Goal: Task Accomplishment & Management: Manage account settings

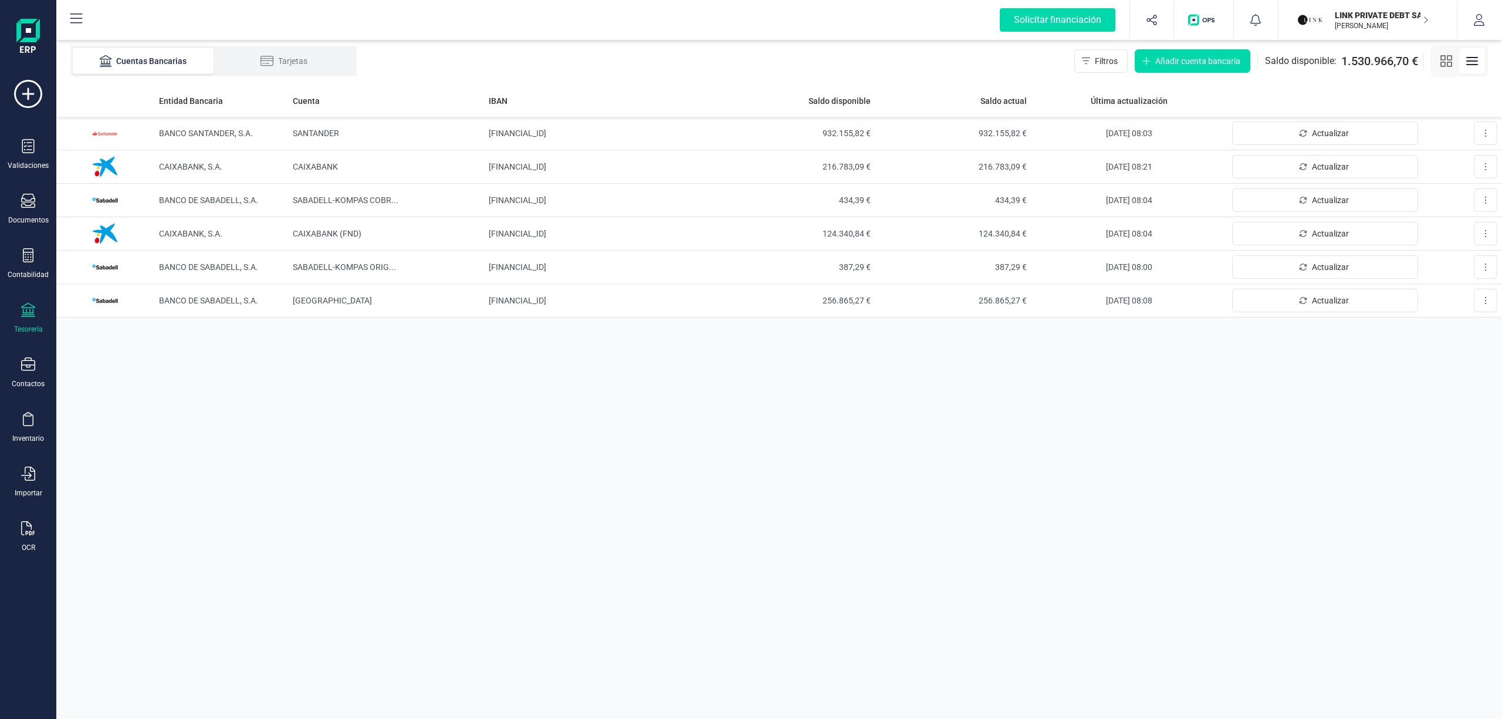
click at [1366, 19] on p "LINK PRIVATE DEBT SA" at bounding box center [1381, 15] width 94 height 12
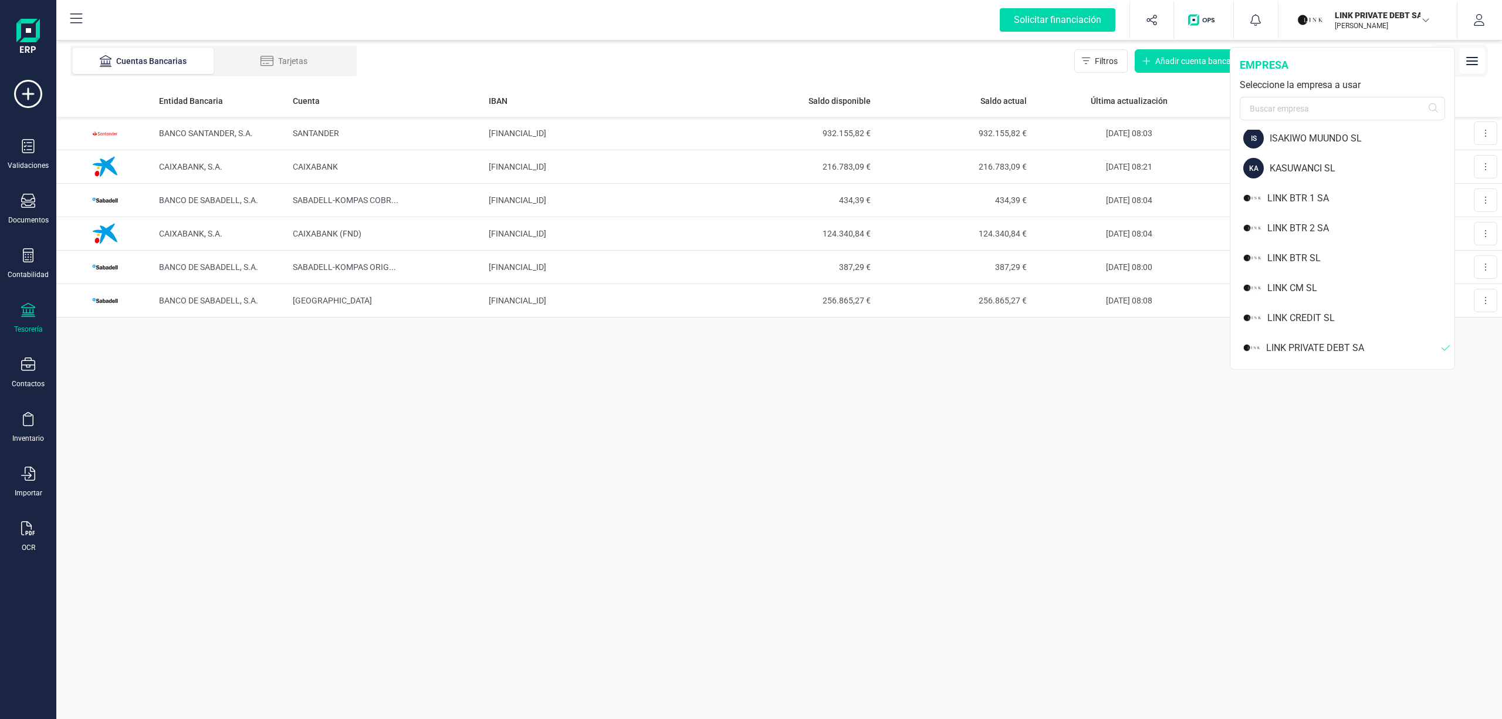
scroll to position [761, 0]
click at [1286, 247] on div "LINK BTR SL" at bounding box center [1360, 251] width 187 height 14
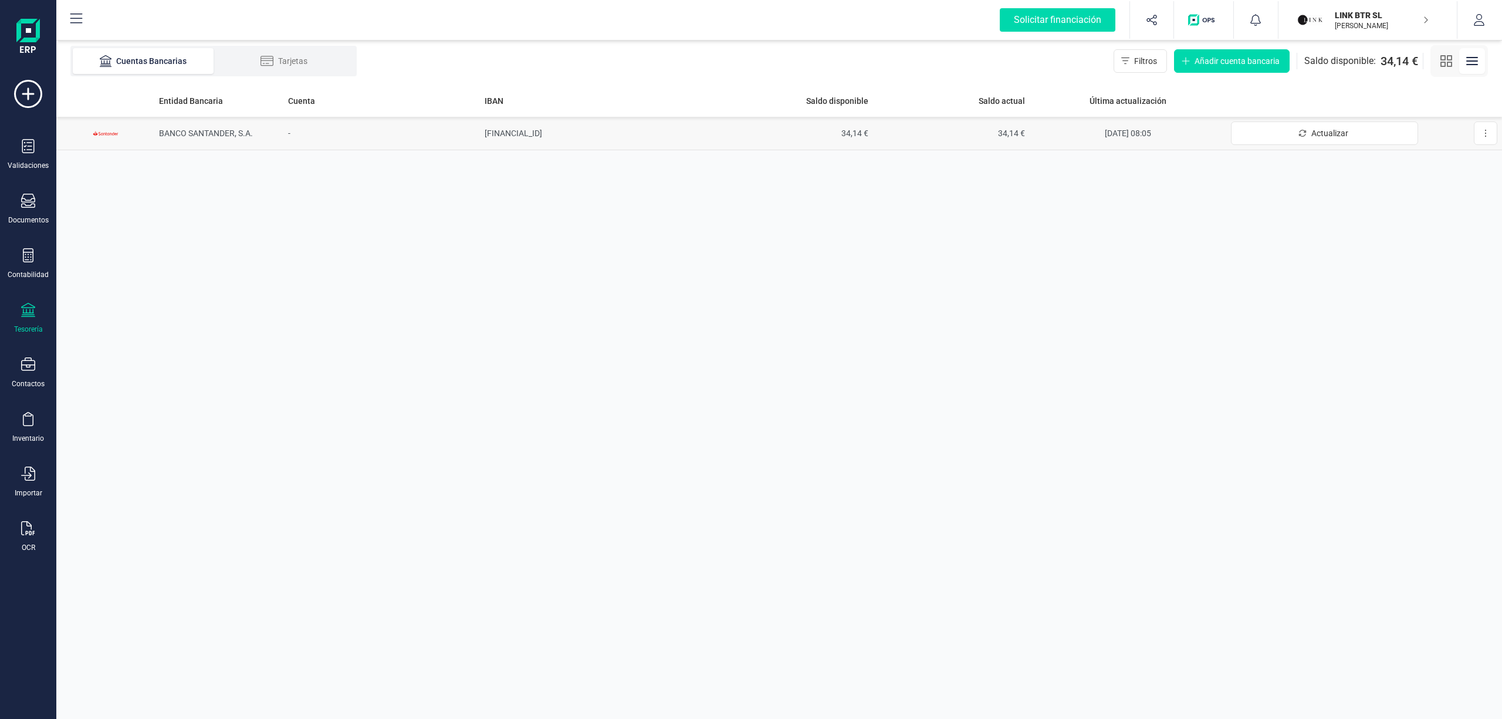
click at [519, 131] on td "[FINANCIAL_ID]" at bounding box center [598, 133] width 236 height 33
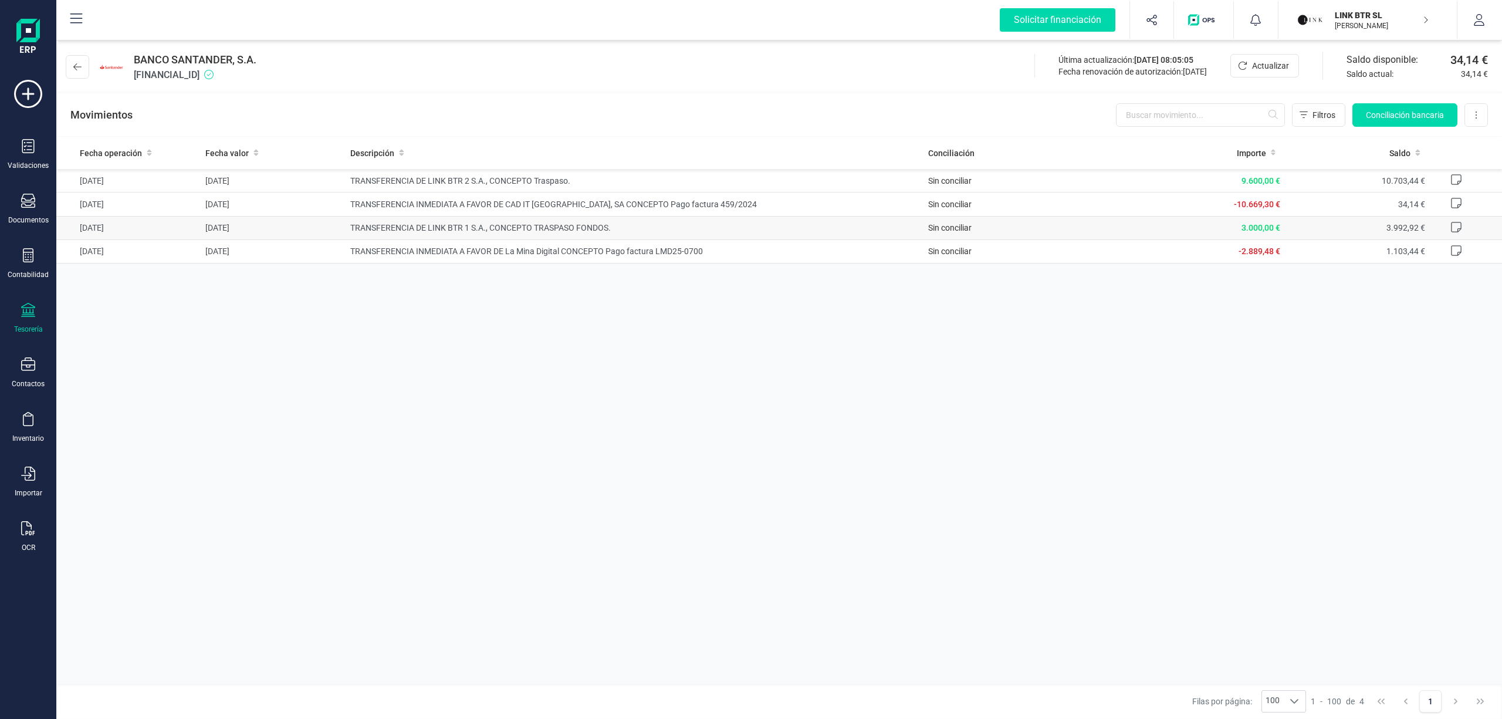
click at [418, 231] on span "TRANSFERENCIA DE LINK BTR 1 S.A., CONCEPTO TRASPASO FONDOS." at bounding box center [634, 228] width 569 height 12
click at [1107, 480] on div "Fecha operación Fecha valor Descripción Conciliación Importe Saldo [DATE] [DATE…" at bounding box center [778, 410] width 1445 height 547
click at [669, 370] on div "Fecha operación Fecha valor Descripción Conciliación Importe Saldo [DATE] [DATE…" at bounding box center [778, 410] width 1445 height 547
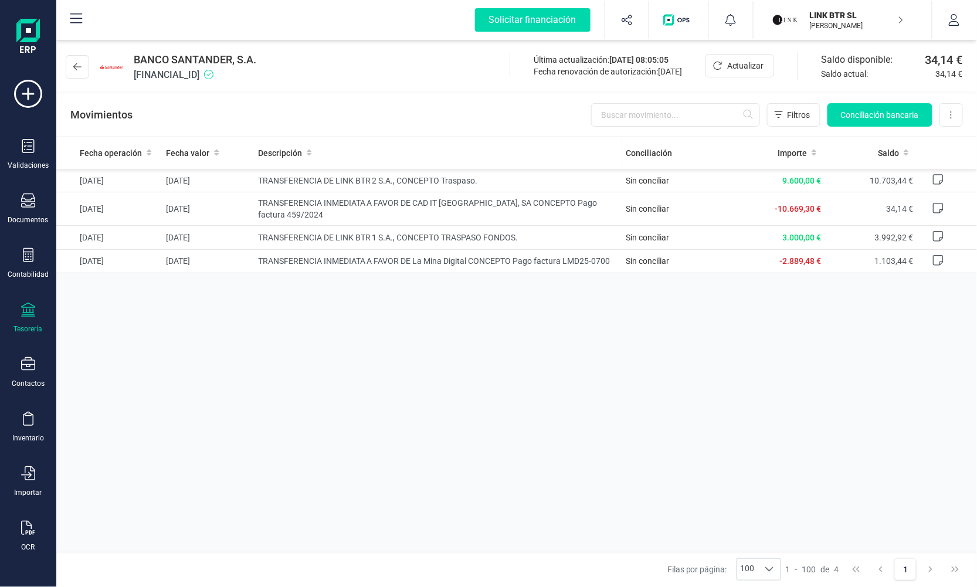
click at [977, 149] on html "Solicitar financiación Validaciones Documentos Documentos Presupuestos Pedidos …" at bounding box center [488, 293] width 977 height 587
click at [76, 64] on icon at bounding box center [77, 66] width 8 height 9
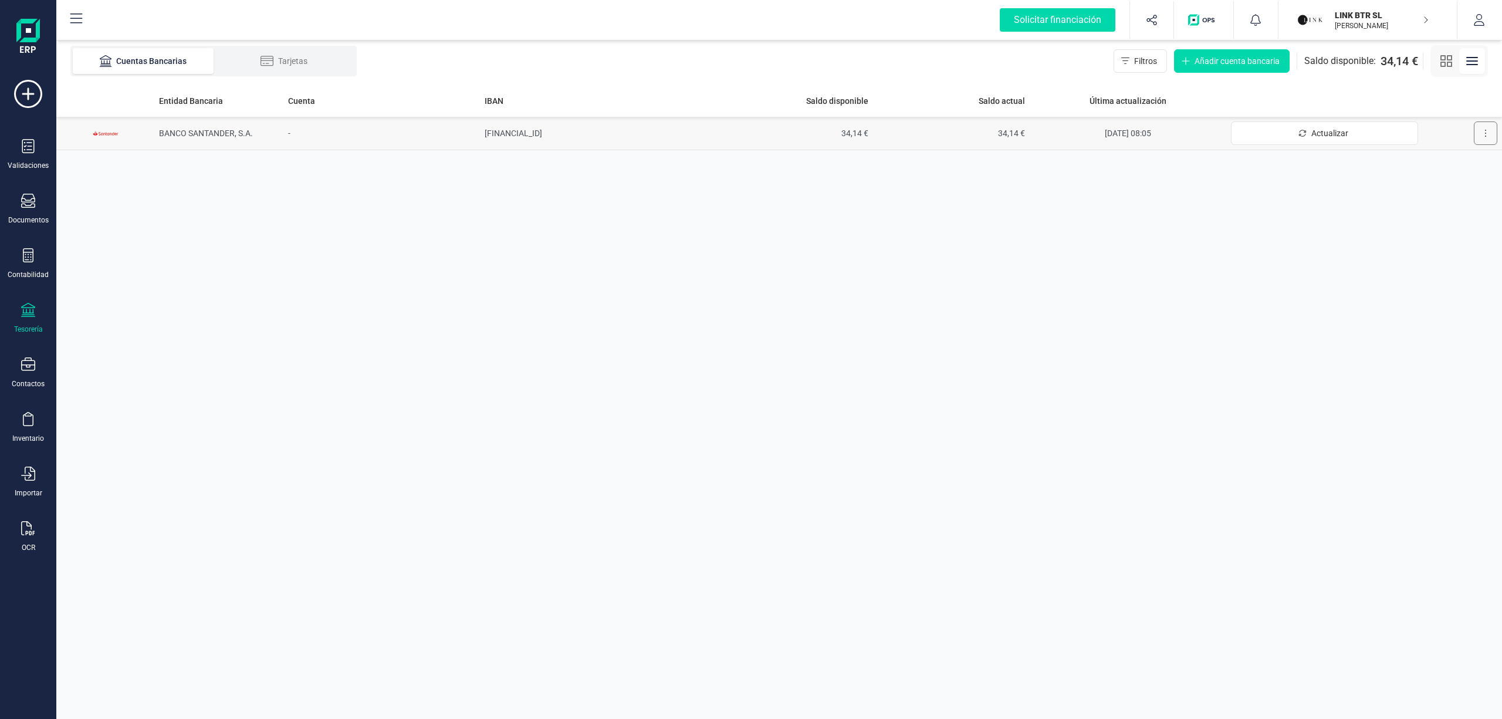
click at [1484, 136] on icon at bounding box center [1485, 132] width 2 height 9
click at [1430, 185] on span "Desconectar cuenta" at bounding box center [1450, 186] width 73 height 12
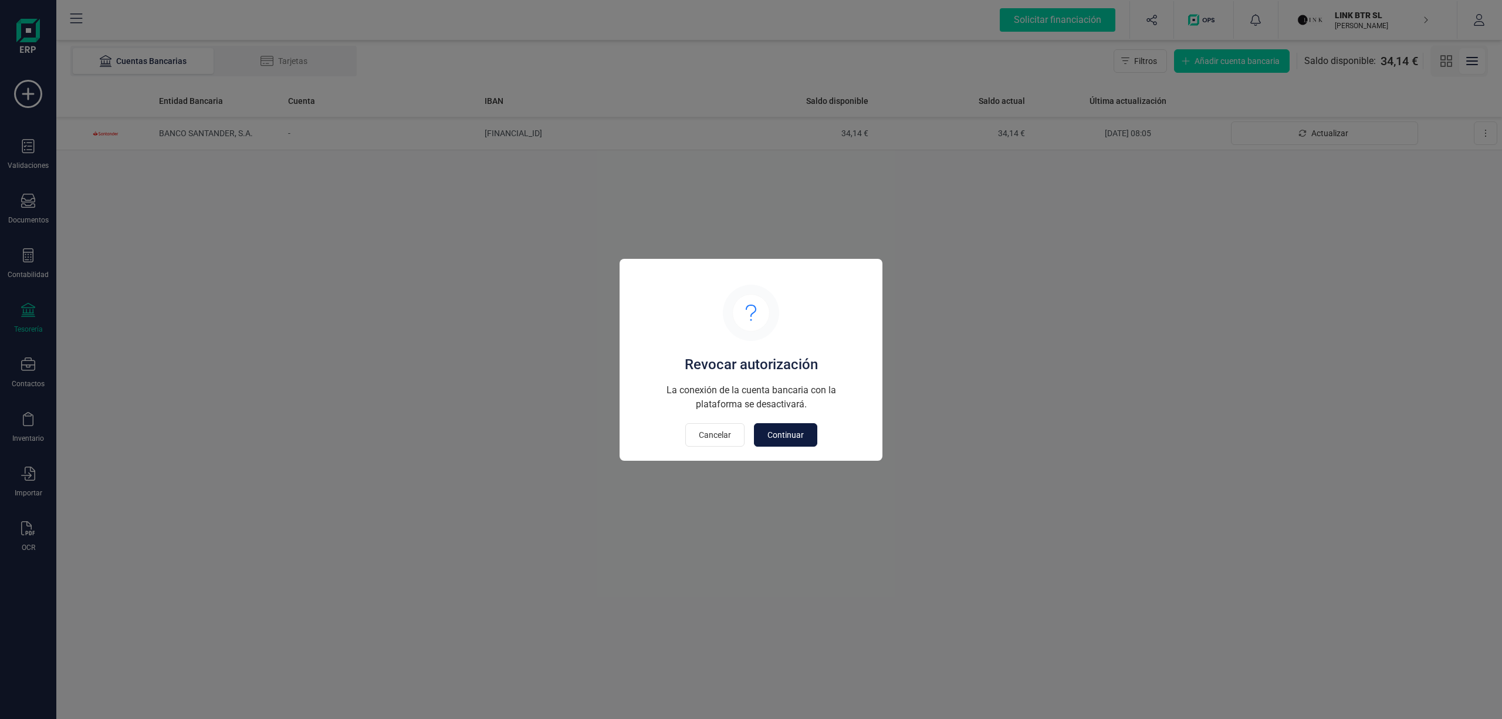
click at [781, 440] on button "Continuar" at bounding box center [785, 434] width 63 height 23
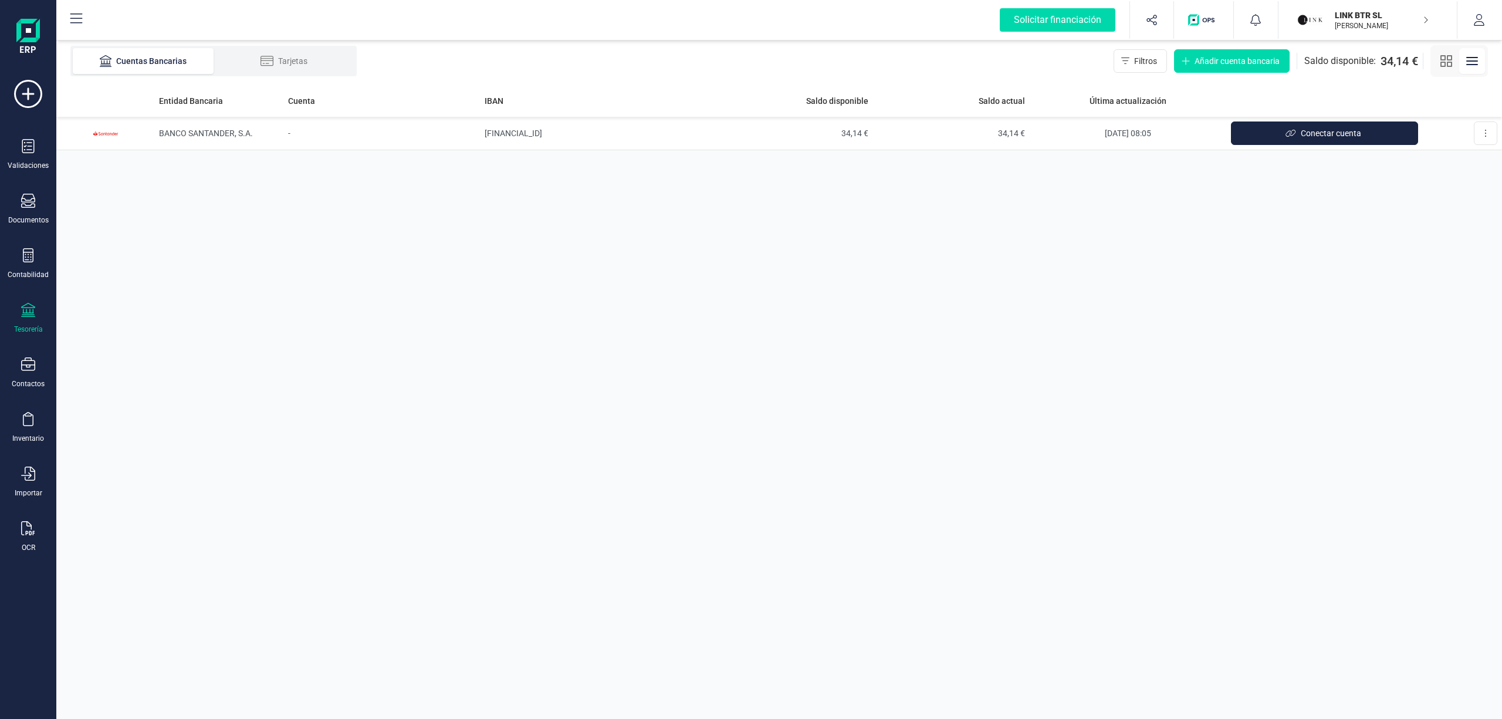
click at [591, 359] on div "Entidad Bancaria Cuenta IBAN Saldo disponible Saldo actual Última actualización…" at bounding box center [778, 401] width 1445 height 634
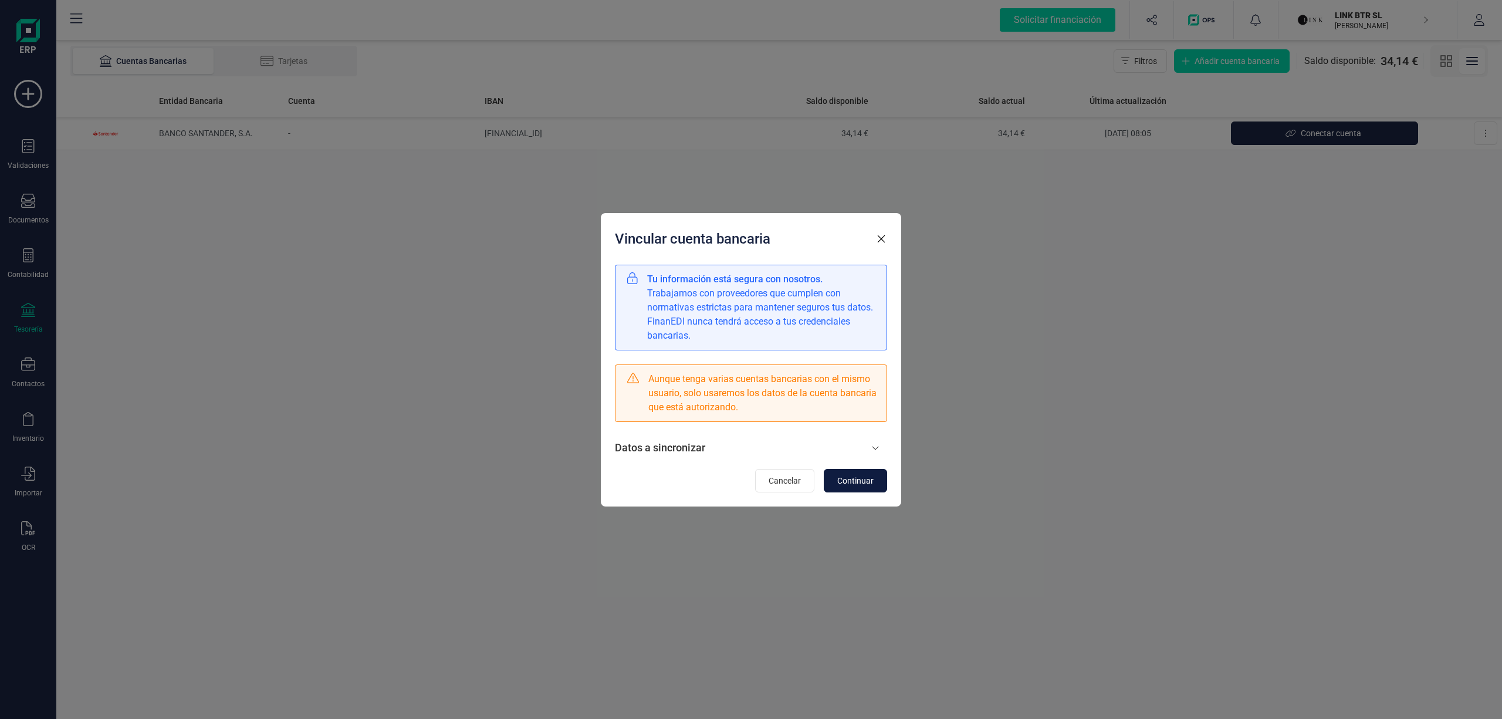
click at [861, 485] on span "Continuar" at bounding box center [855, 481] width 36 height 12
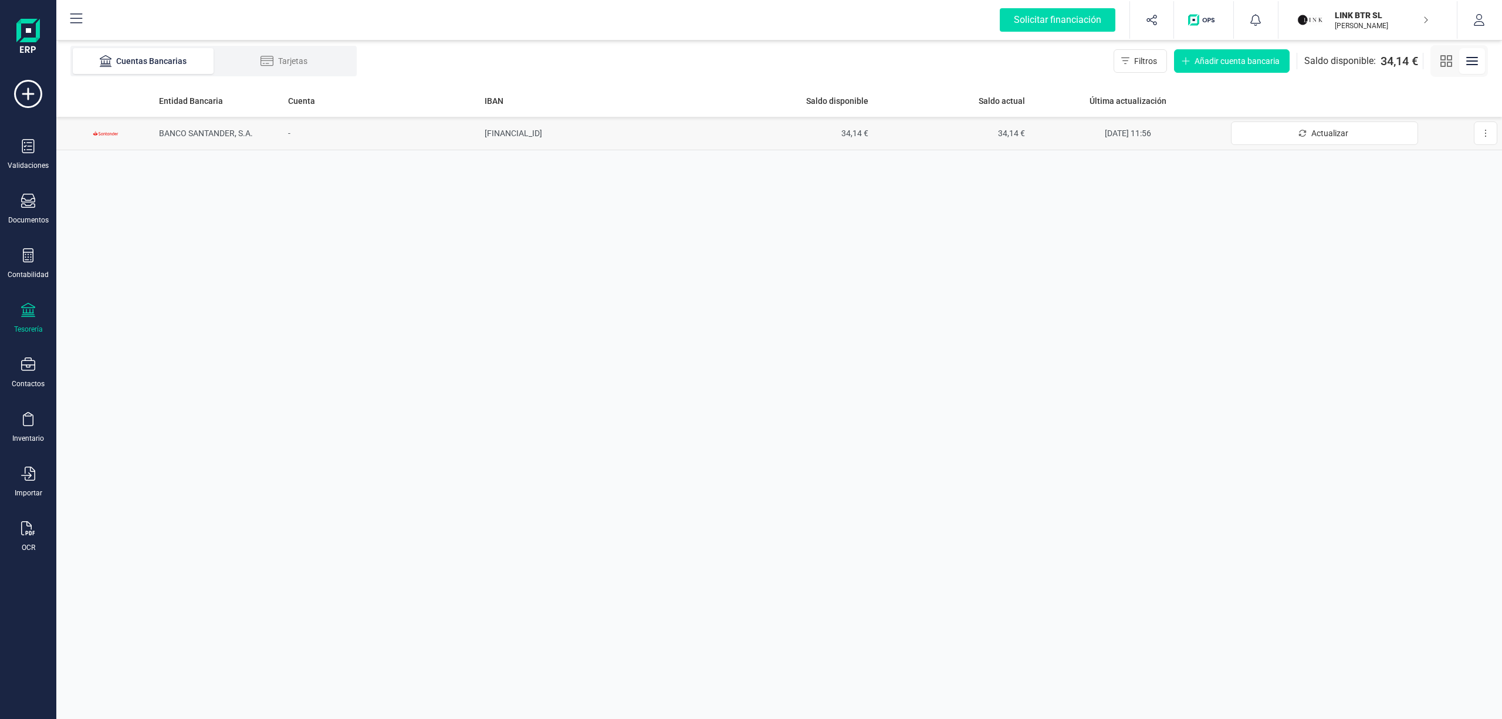
click at [541, 133] on td "[FINANCIAL_ID]" at bounding box center [598, 133] width 236 height 33
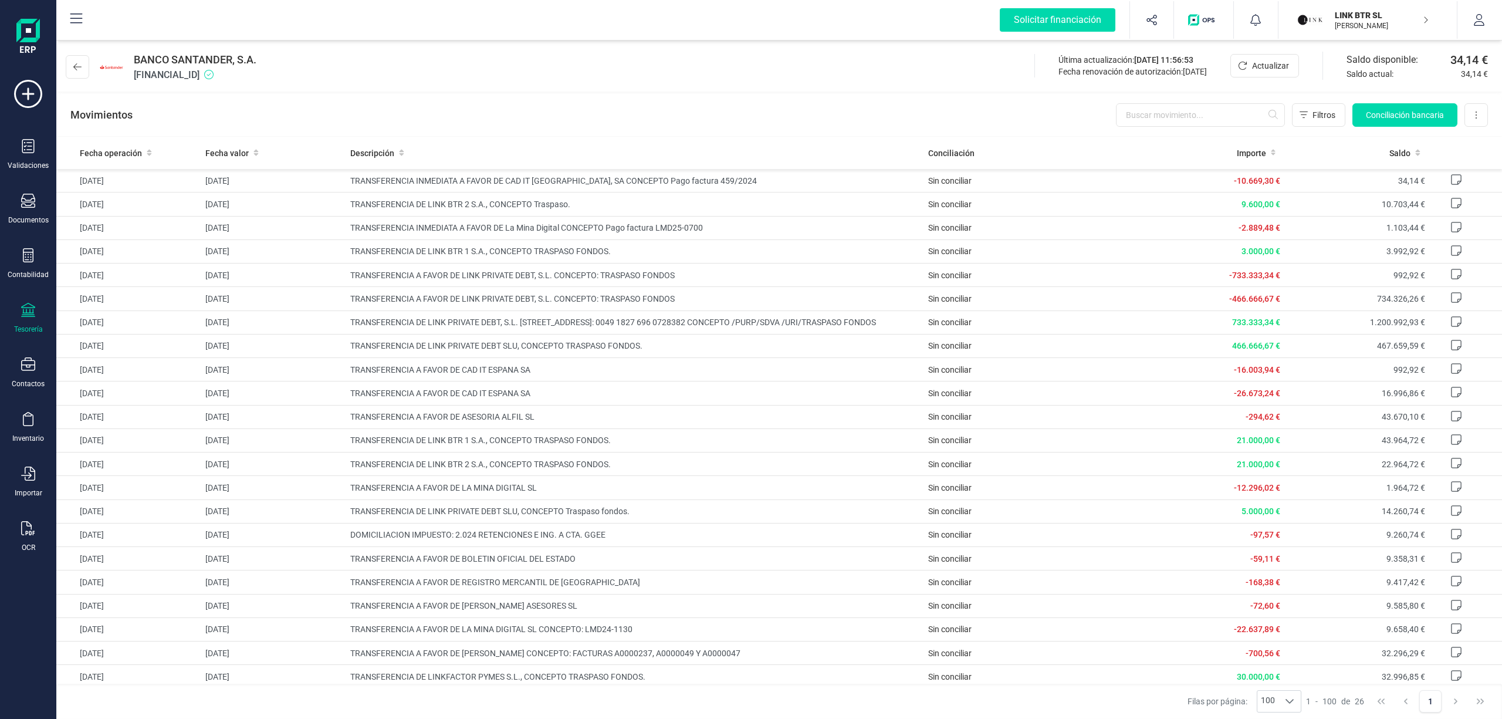
scroll to position [106, 0]
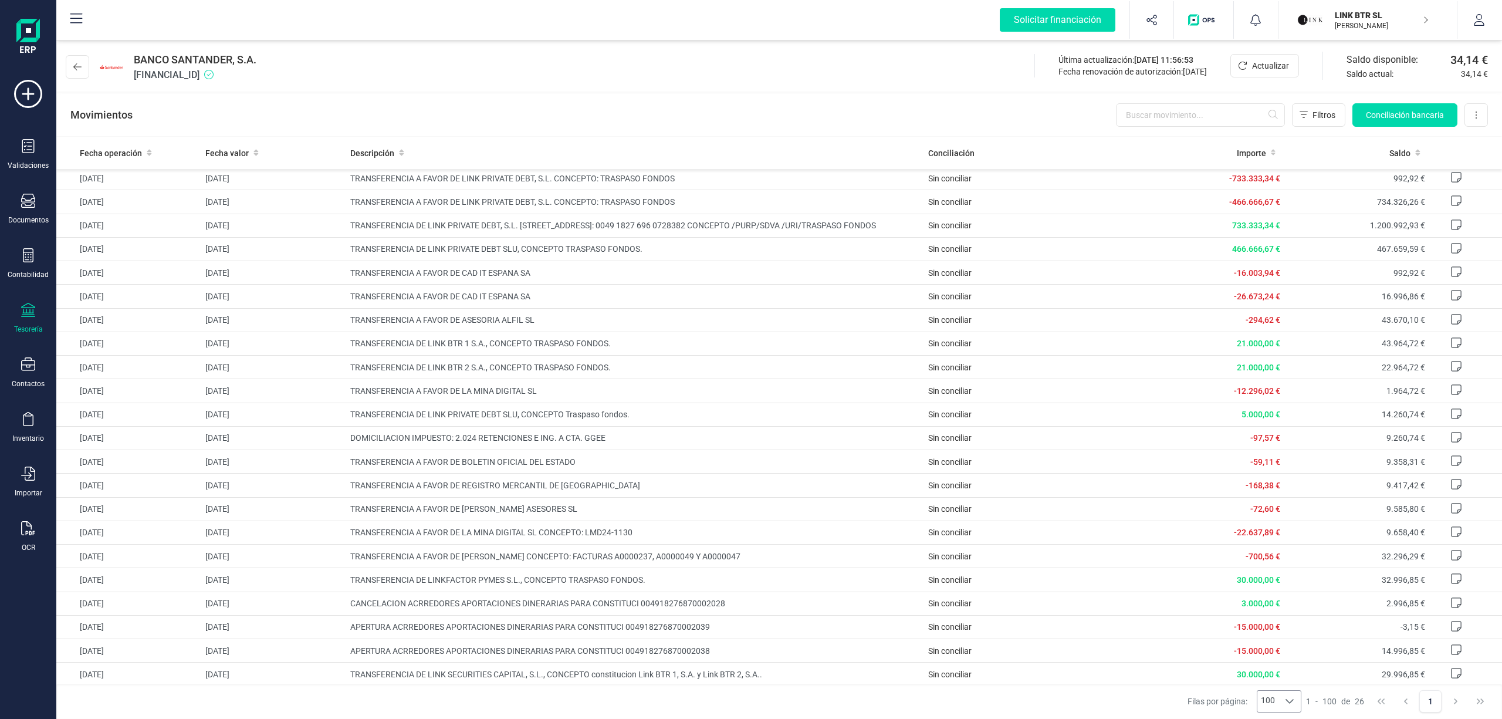
click at [1292, 702] on icon at bounding box center [1289, 700] width 9 height 9
click at [1287, 673] on li "100" at bounding box center [1279, 674] width 44 height 21
click at [1293, 699] on icon at bounding box center [1289, 701] width 8 height 5
click at [1278, 672] on span "100" at bounding box center [1273, 675] width 14 height 12
